Goal: Find contact information: Find contact information

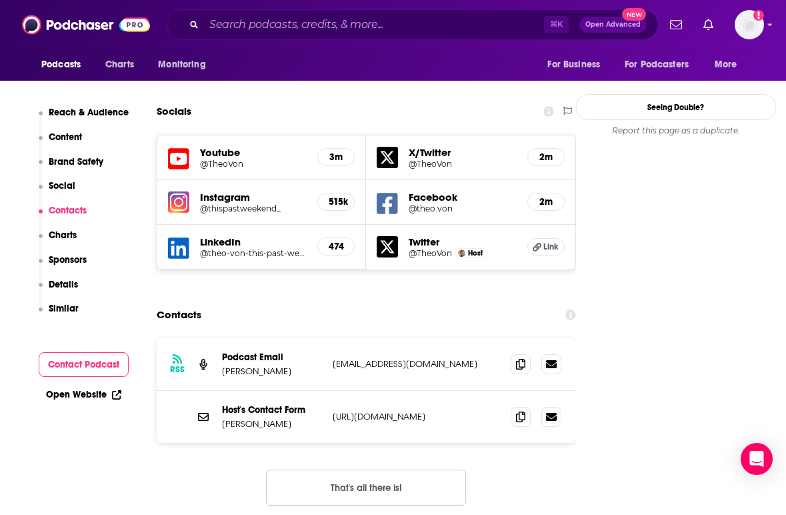
drag, startPoint x: 439, startPoint y: 271, endPoint x: 331, endPoint y: 271, distance: 108.0
click at [331, 338] on div "RSS Podcast Email [PERSON_NAME] [EMAIL_ADDRESS][DOMAIN_NAME] [EMAIL_ADDRESS][DO…" at bounding box center [366, 364] width 419 height 53
copy p "[EMAIL_ADDRESS][DOMAIN_NAME]"
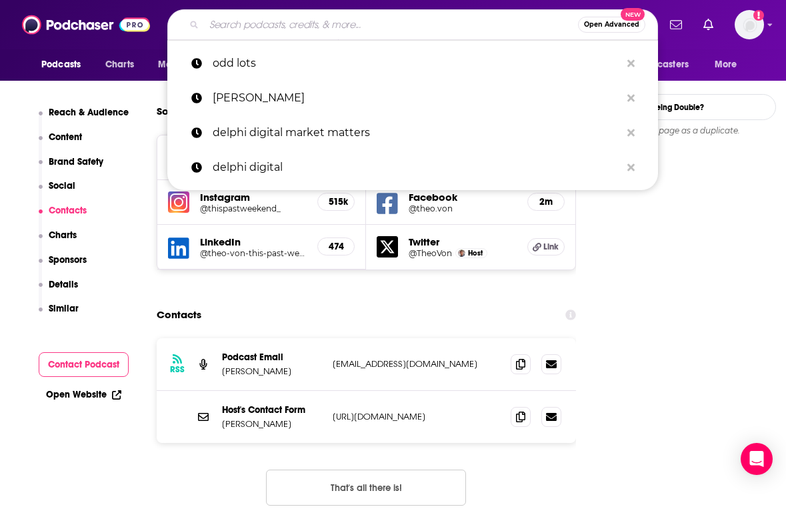
click at [223, 28] on input "Search podcasts, credits, & more..." at bounding box center [391, 24] width 374 height 21
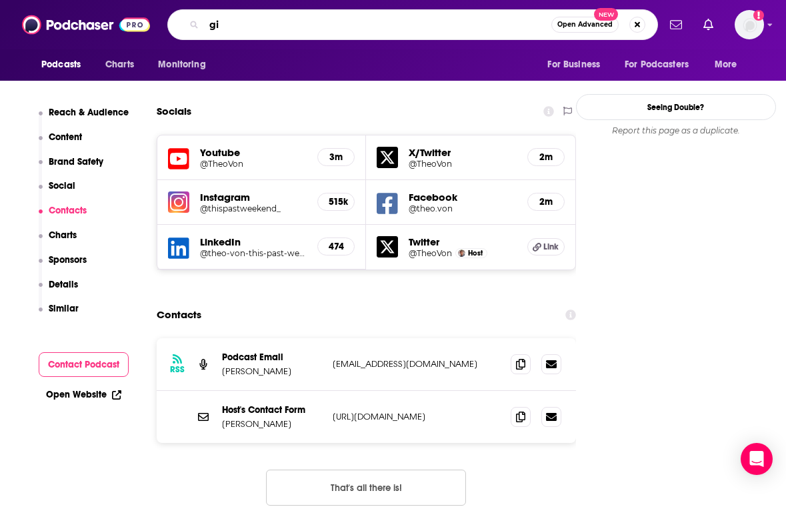
type input "g"
type input "fintech insider"
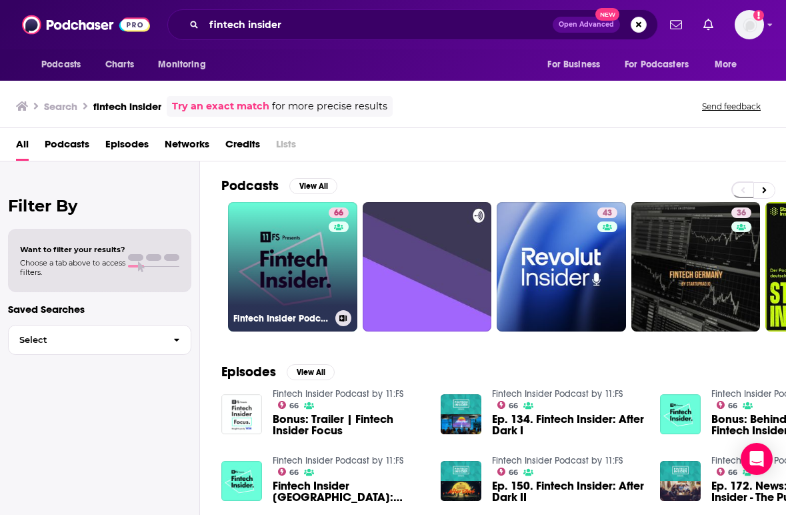
click at [257, 243] on link "66 Fintech Insider Podcast by 11:FS" at bounding box center [292, 266] width 129 height 129
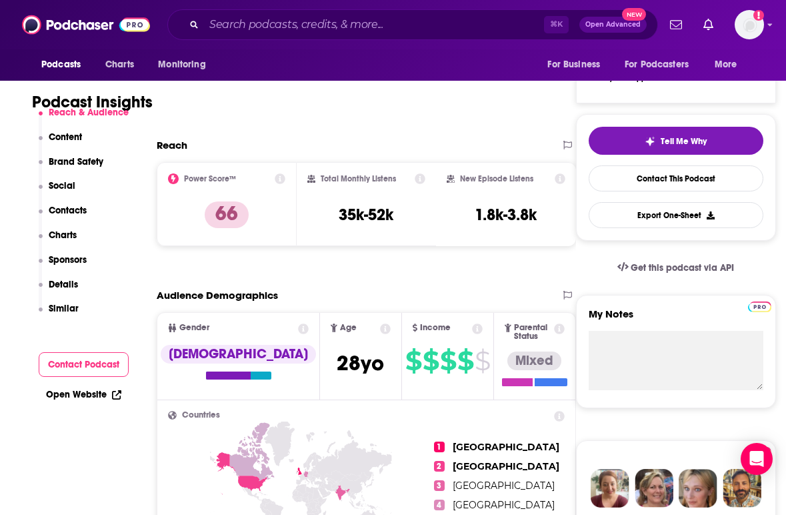
scroll to position [454, 0]
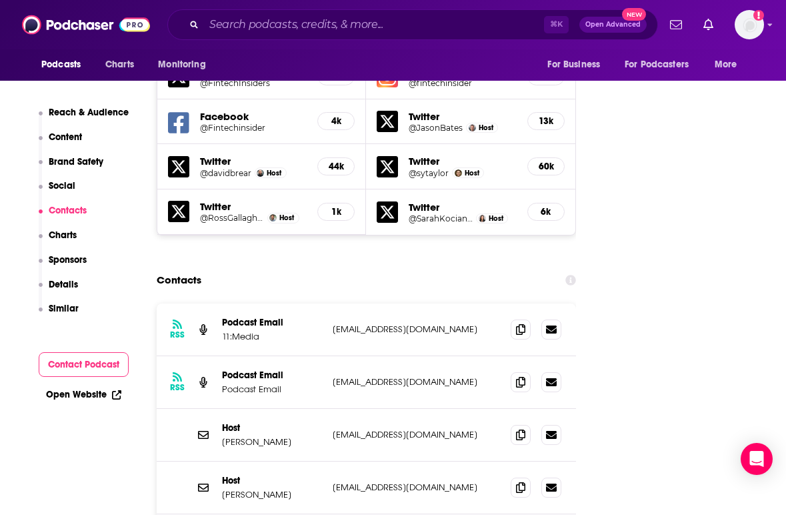
scroll to position [1574, 0]
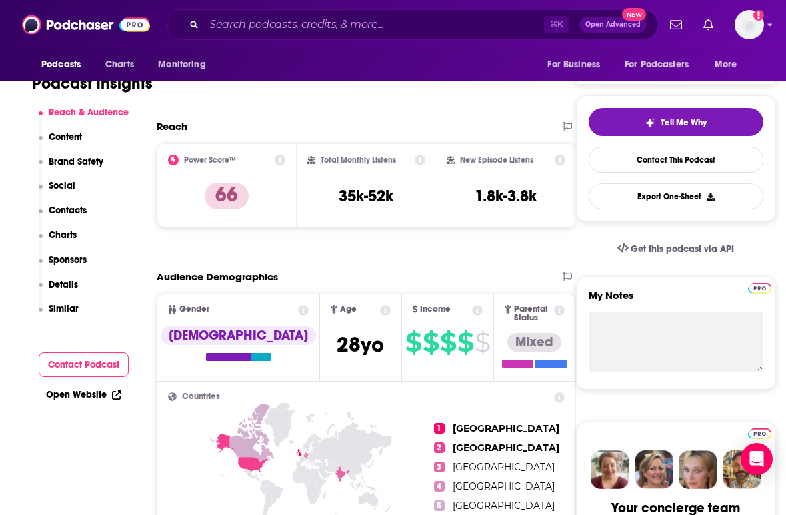
scroll to position [0, 0]
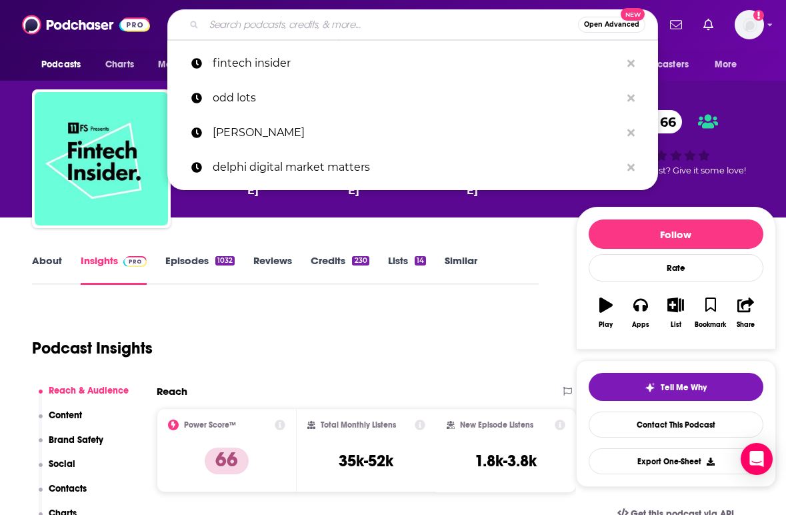
click at [204, 22] on input "Search podcasts, credits, & more..." at bounding box center [391, 24] width 374 height 21
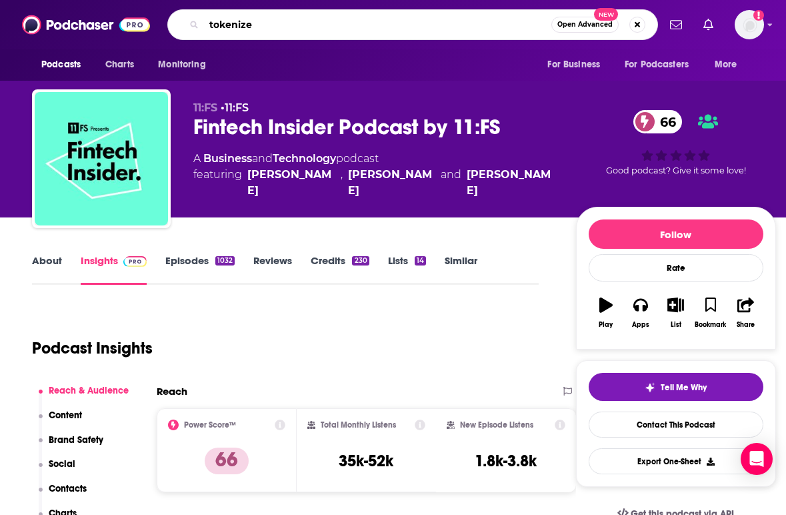
type input "tokenized"
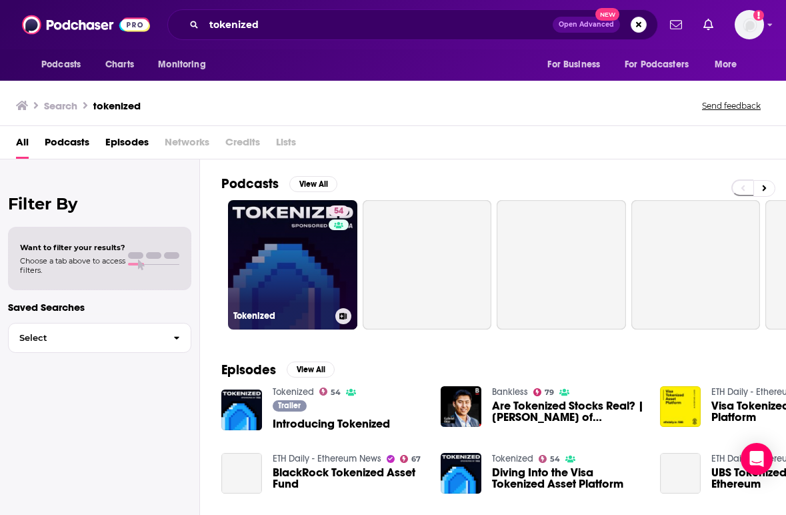
click at [265, 201] on link "54 Tokenized" at bounding box center [292, 264] width 129 height 129
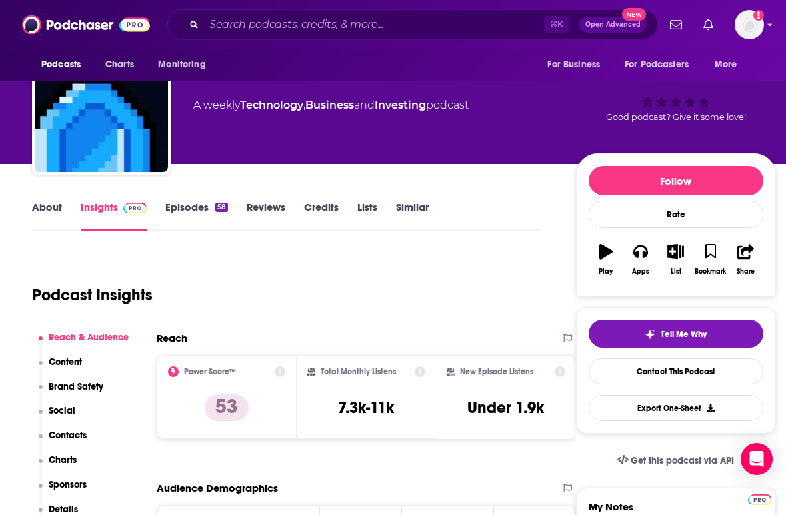
scroll to position [80, 0]
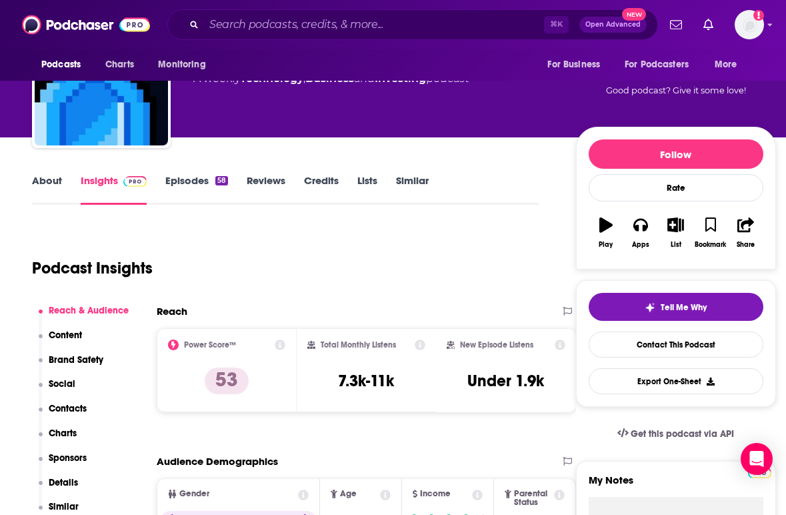
click at [193, 183] on link "Episodes 58" at bounding box center [196, 189] width 63 height 31
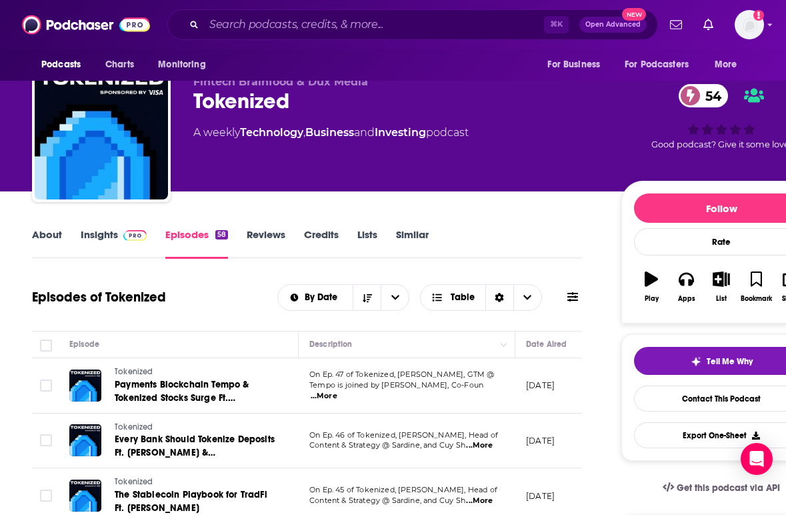
scroll to position [27, 0]
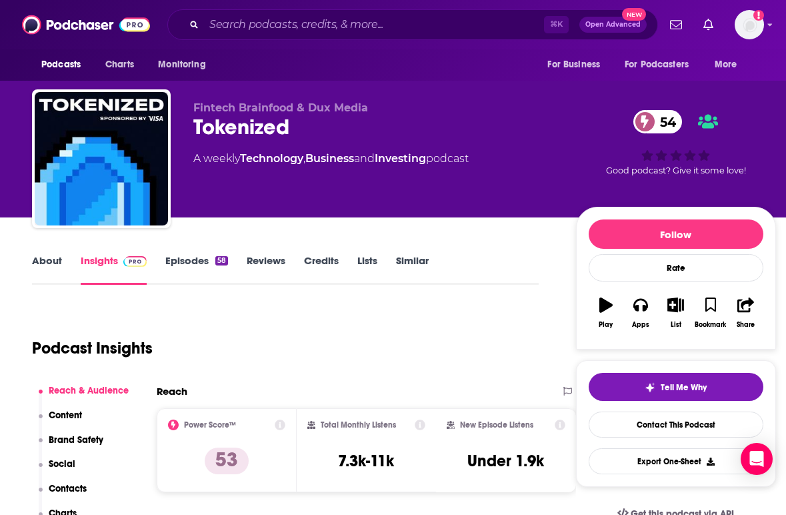
click at [360, 306] on div "Podcast Insights" at bounding box center [280, 340] width 496 height 68
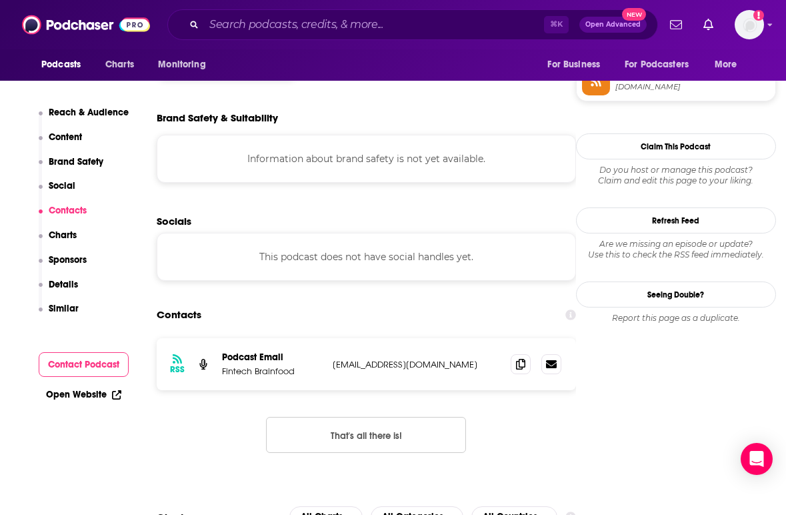
scroll to position [1147, 0]
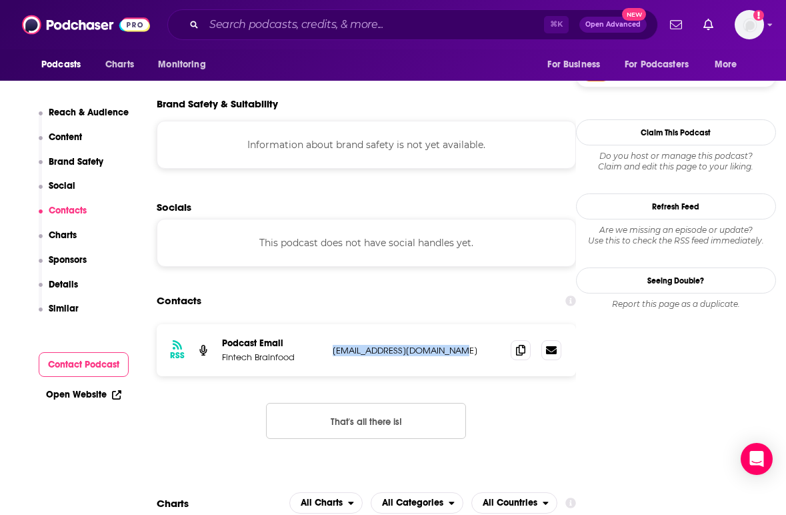
drag, startPoint x: 458, startPoint y: 299, endPoint x: 327, endPoint y: 299, distance: 130.7
click at [327, 324] on div "RSS Podcast Email Fintech Brainfood [EMAIL_ADDRESS][DOMAIN_NAME] [EMAIL_ADDRESS…" at bounding box center [366, 350] width 419 height 52
copy p "[EMAIL_ADDRESS][DOMAIN_NAME]"
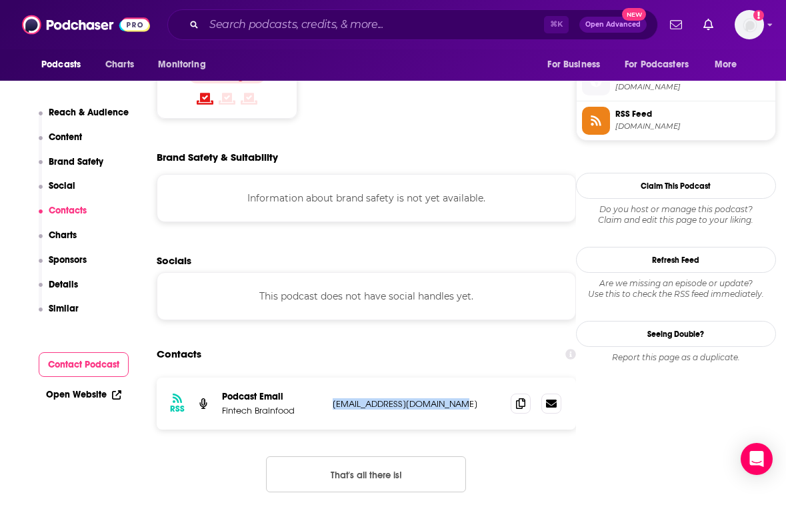
scroll to position [0, 0]
